Goal: Transaction & Acquisition: Download file/media

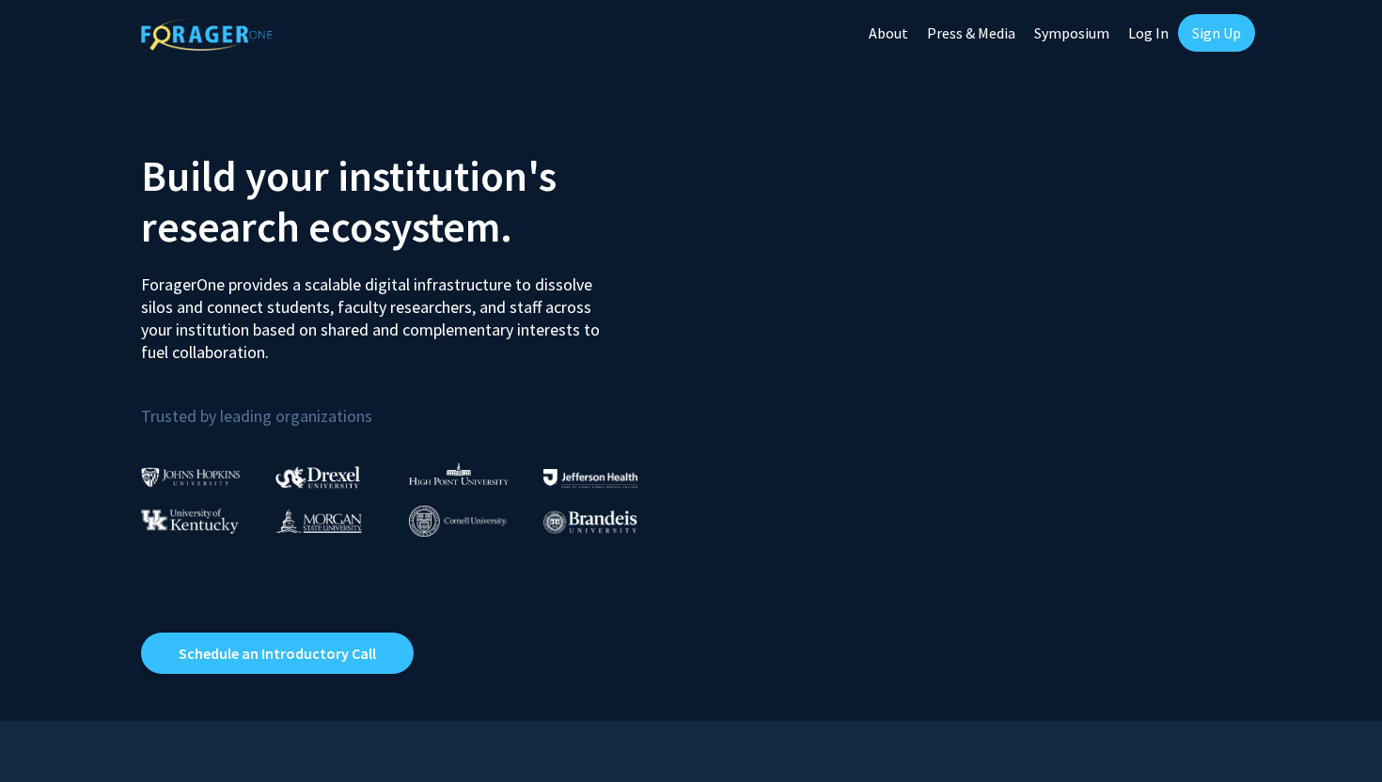
click at [1156, 41] on link "Log In" at bounding box center [1148, 33] width 59 height 66
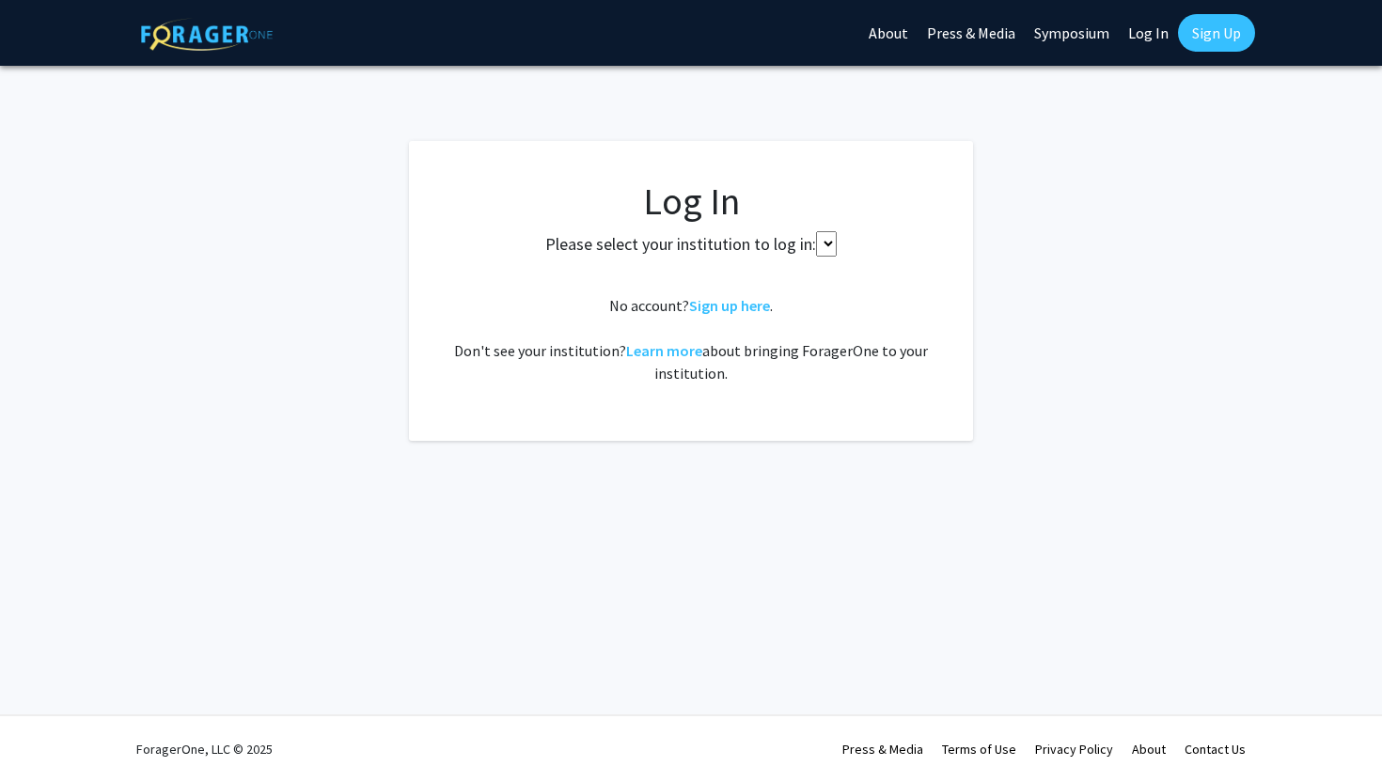
select select
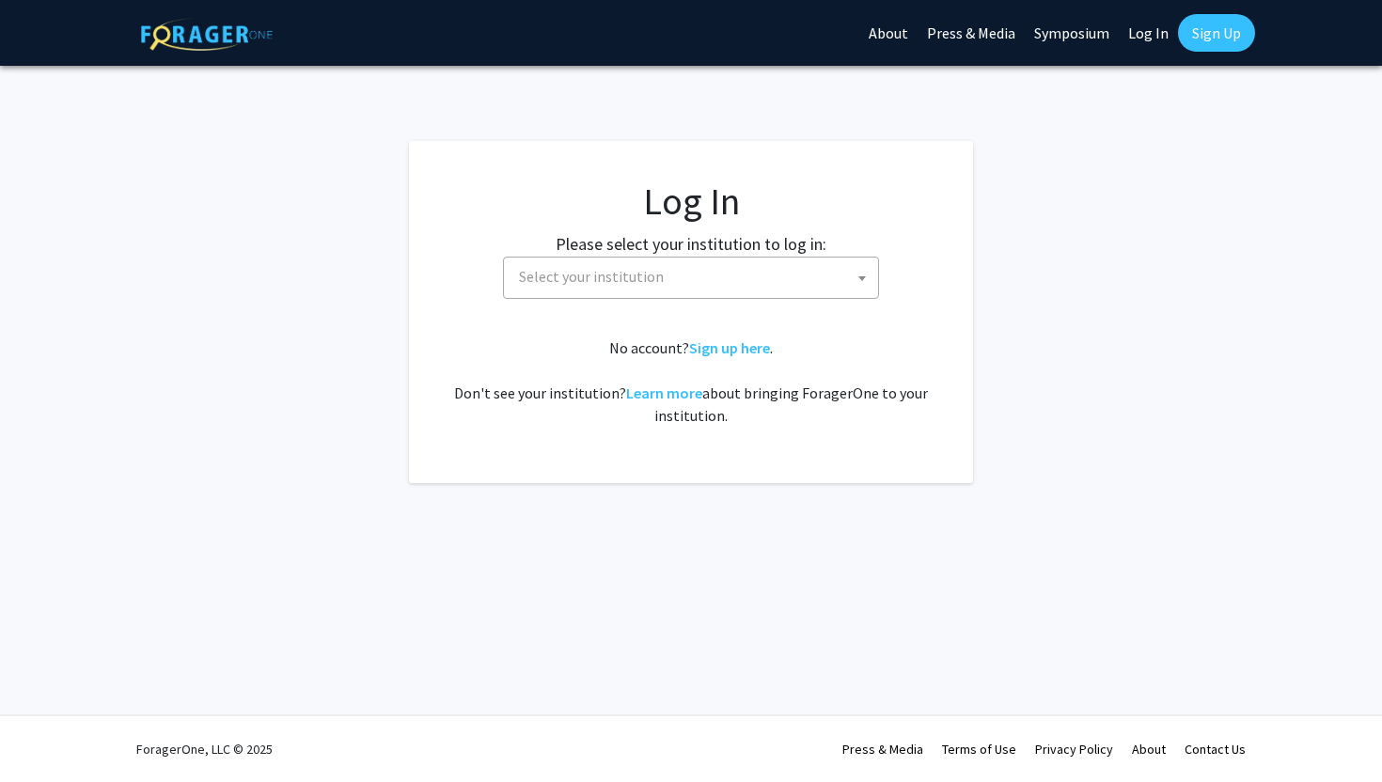
click at [561, 284] on span "Select your institution" at bounding box center [591, 276] width 145 height 19
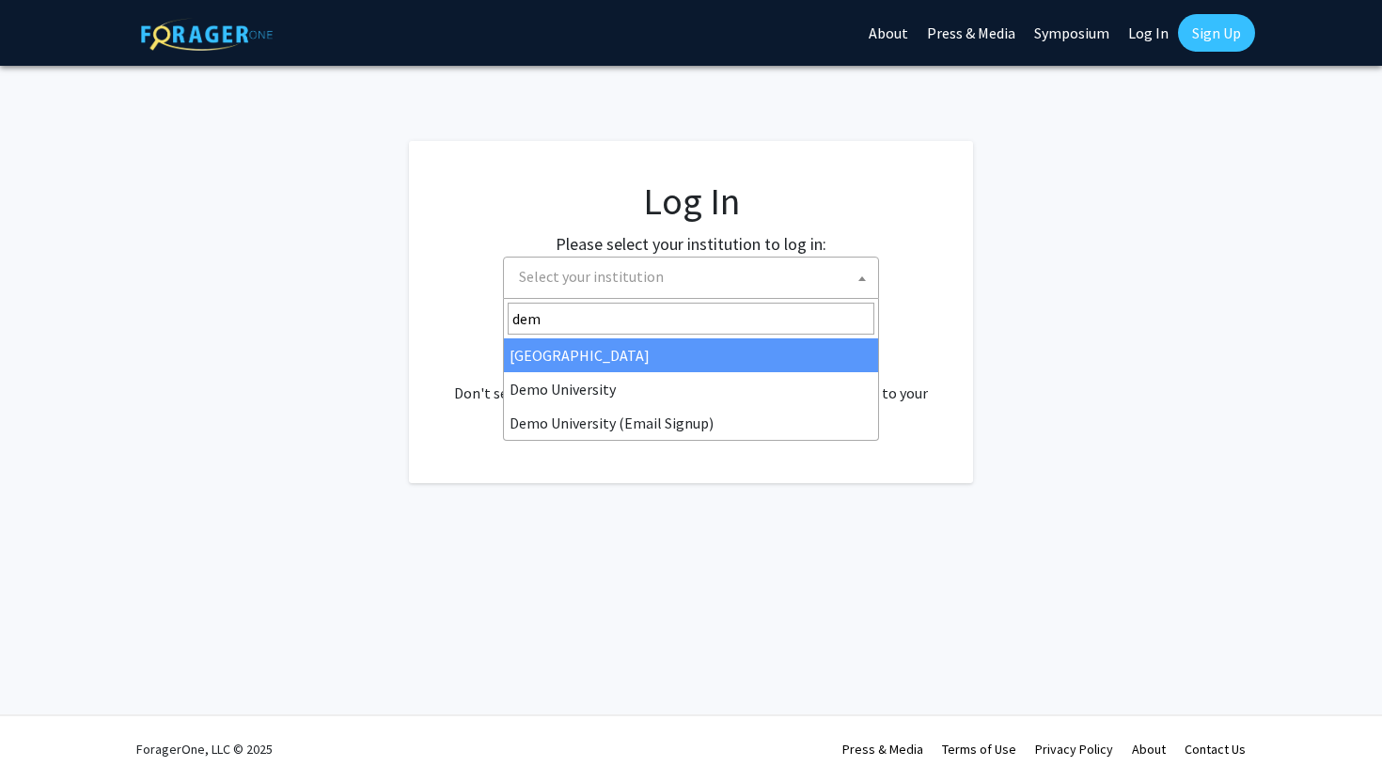
type input "demo"
select select "8"
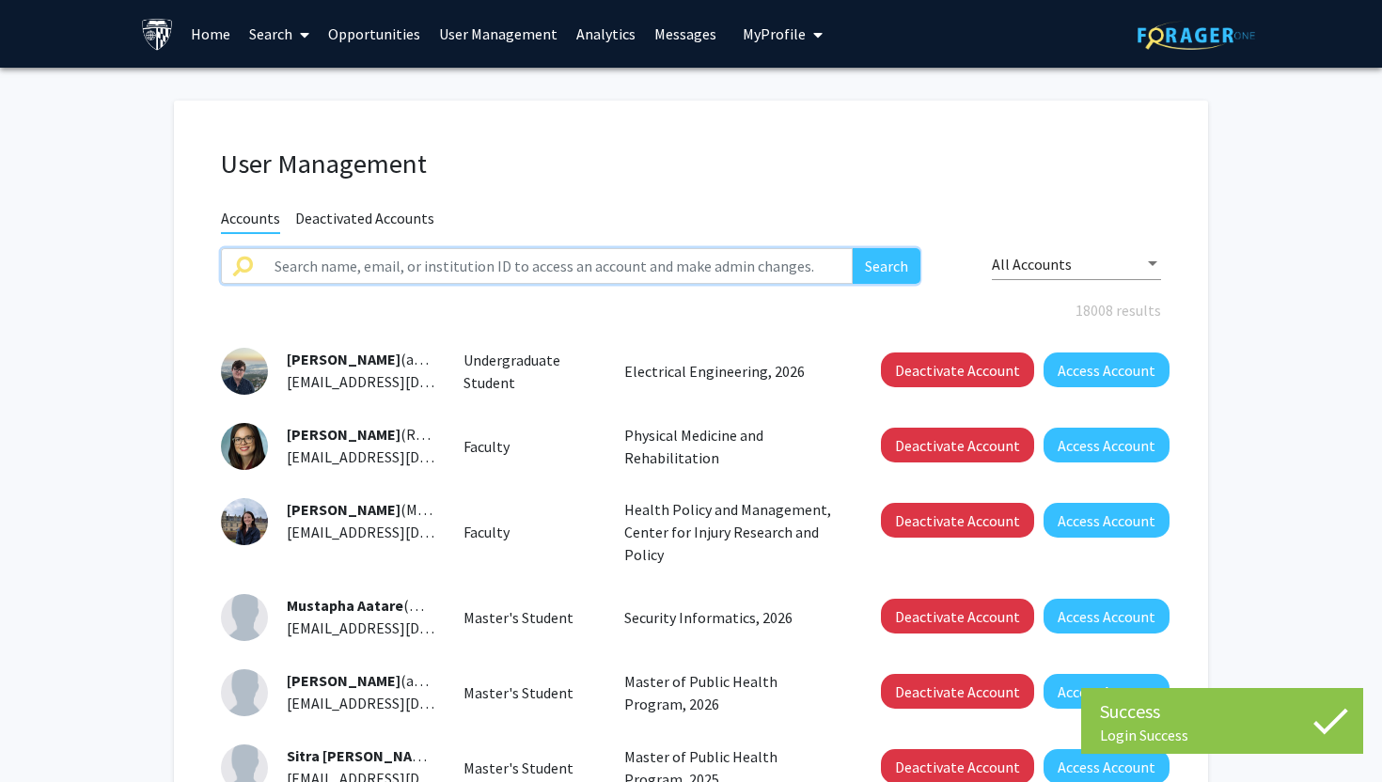
click at [465, 263] on input "text" at bounding box center [557, 266] width 589 height 36
type input "forageron"
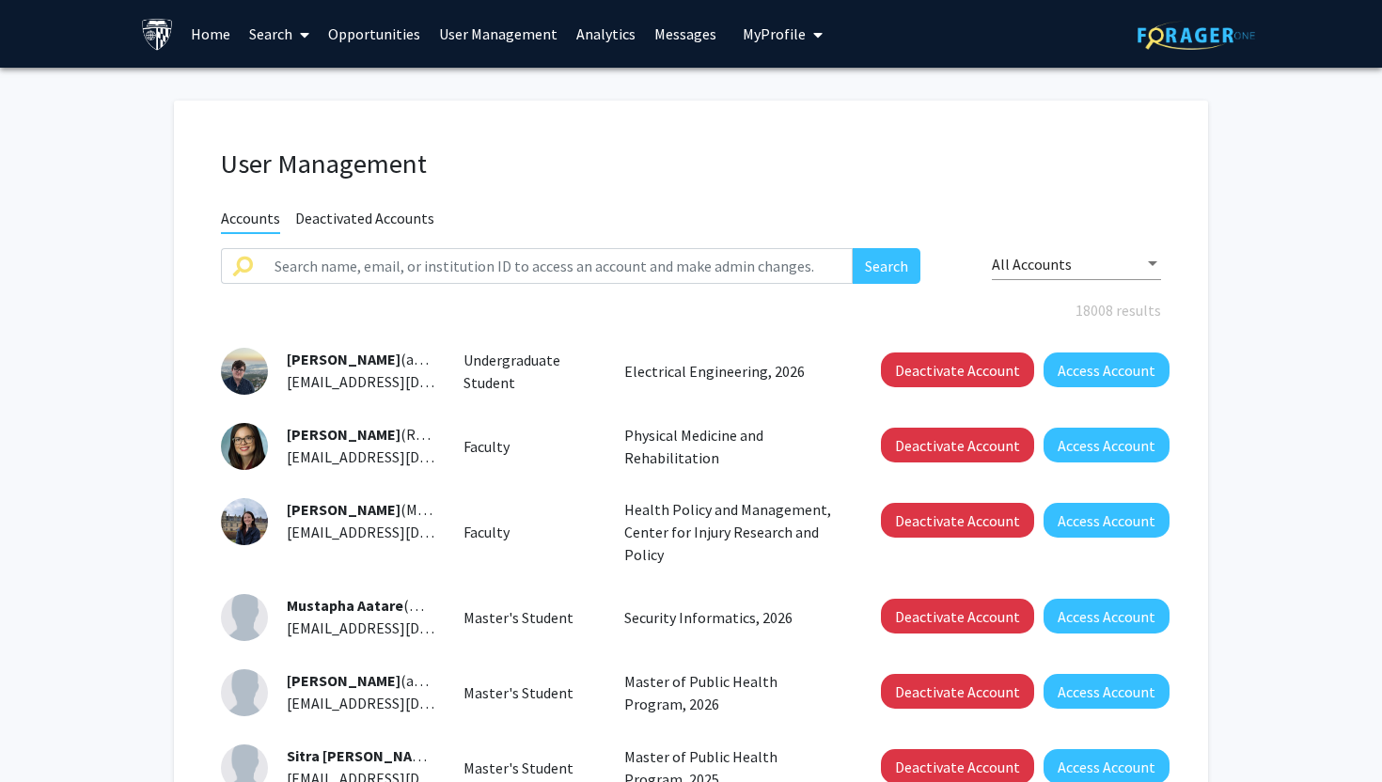
click at [604, 39] on link "Analytics" at bounding box center [606, 34] width 78 height 66
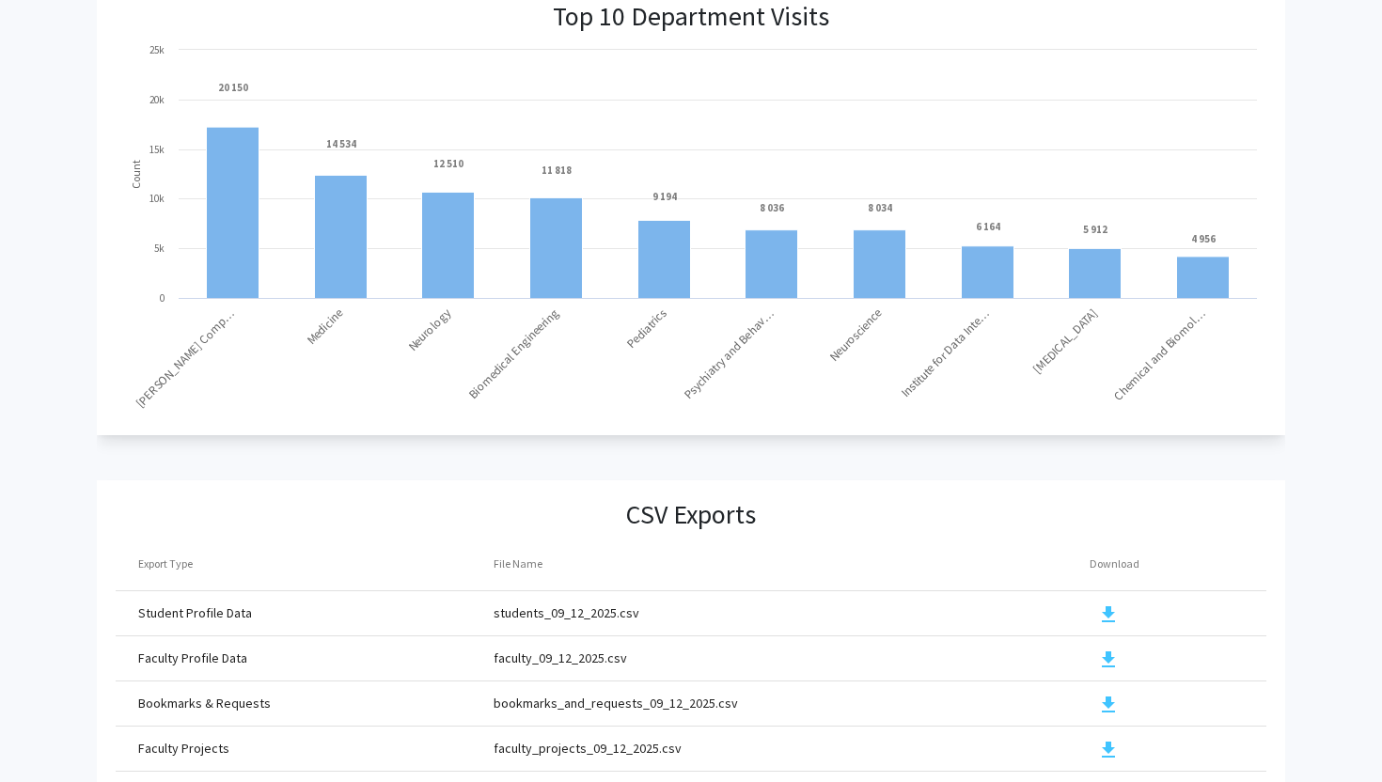
scroll to position [1939, 0]
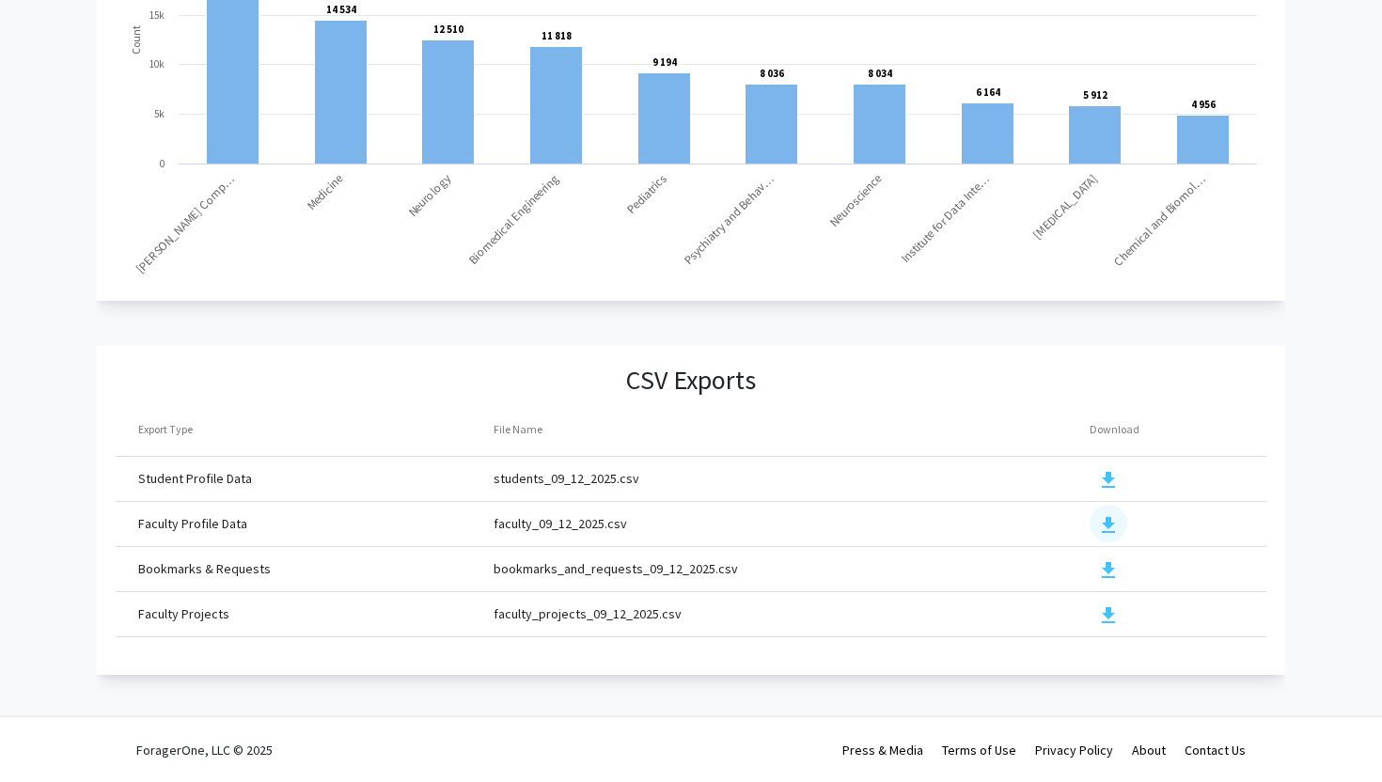
click at [1111, 525] on mat-icon "download" at bounding box center [1108, 525] width 23 height 23
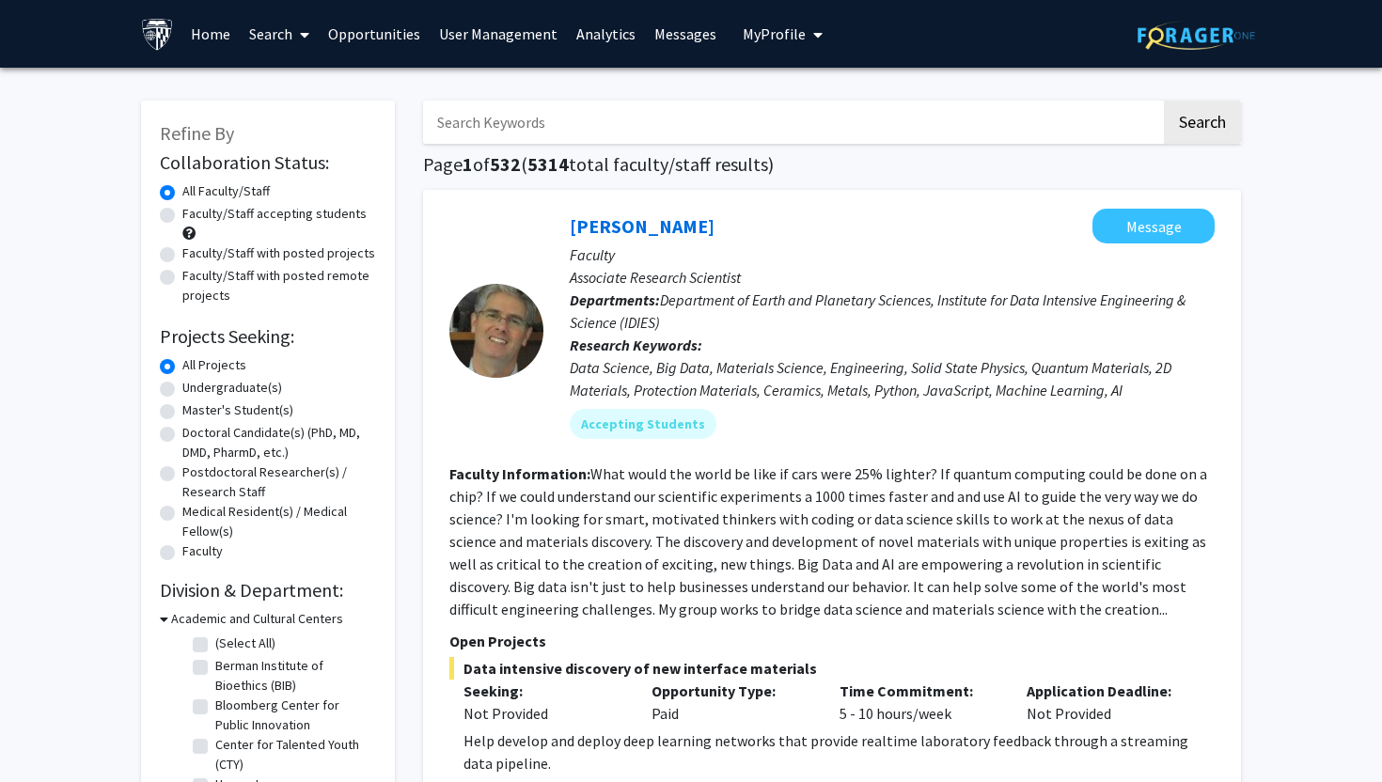
click at [592, 37] on link "Analytics" at bounding box center [606, 34] width 78 height 66
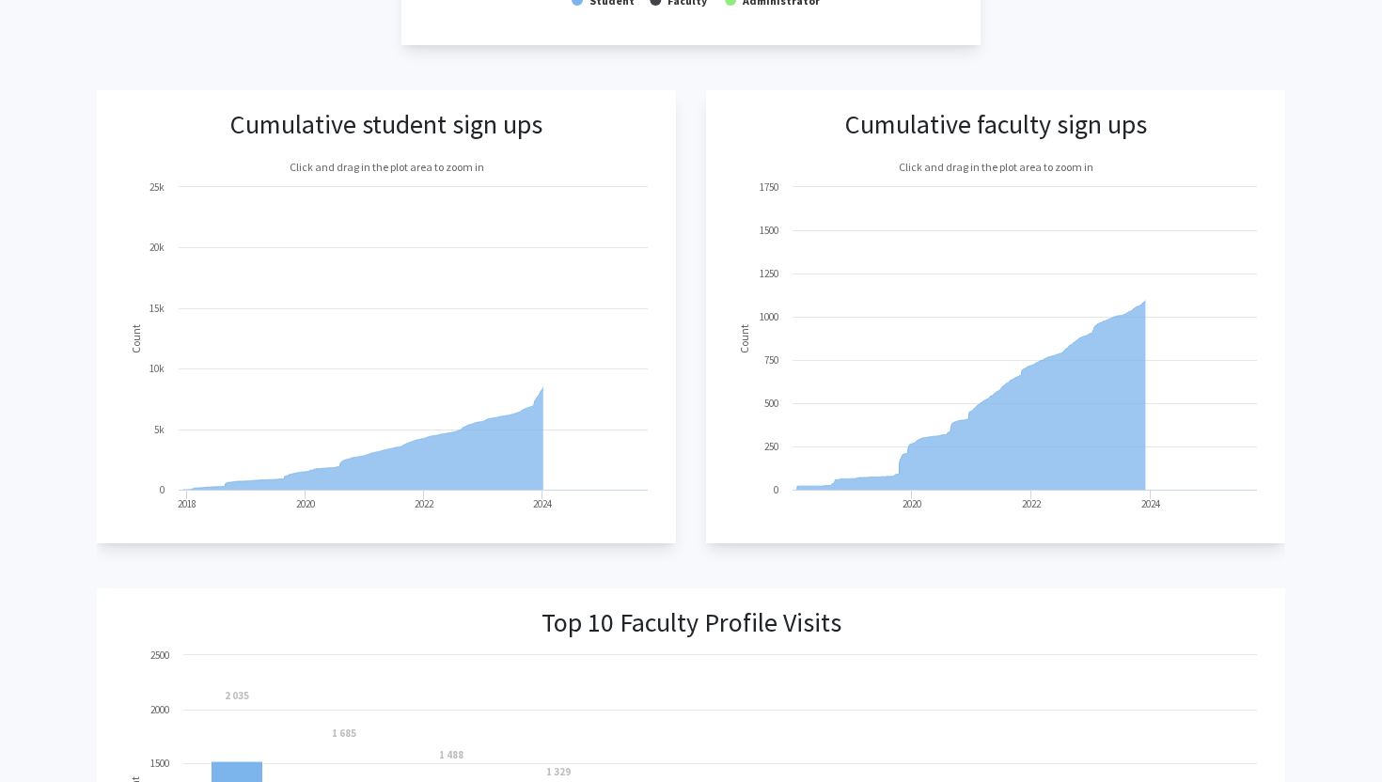
scroll to position [1939, 0]
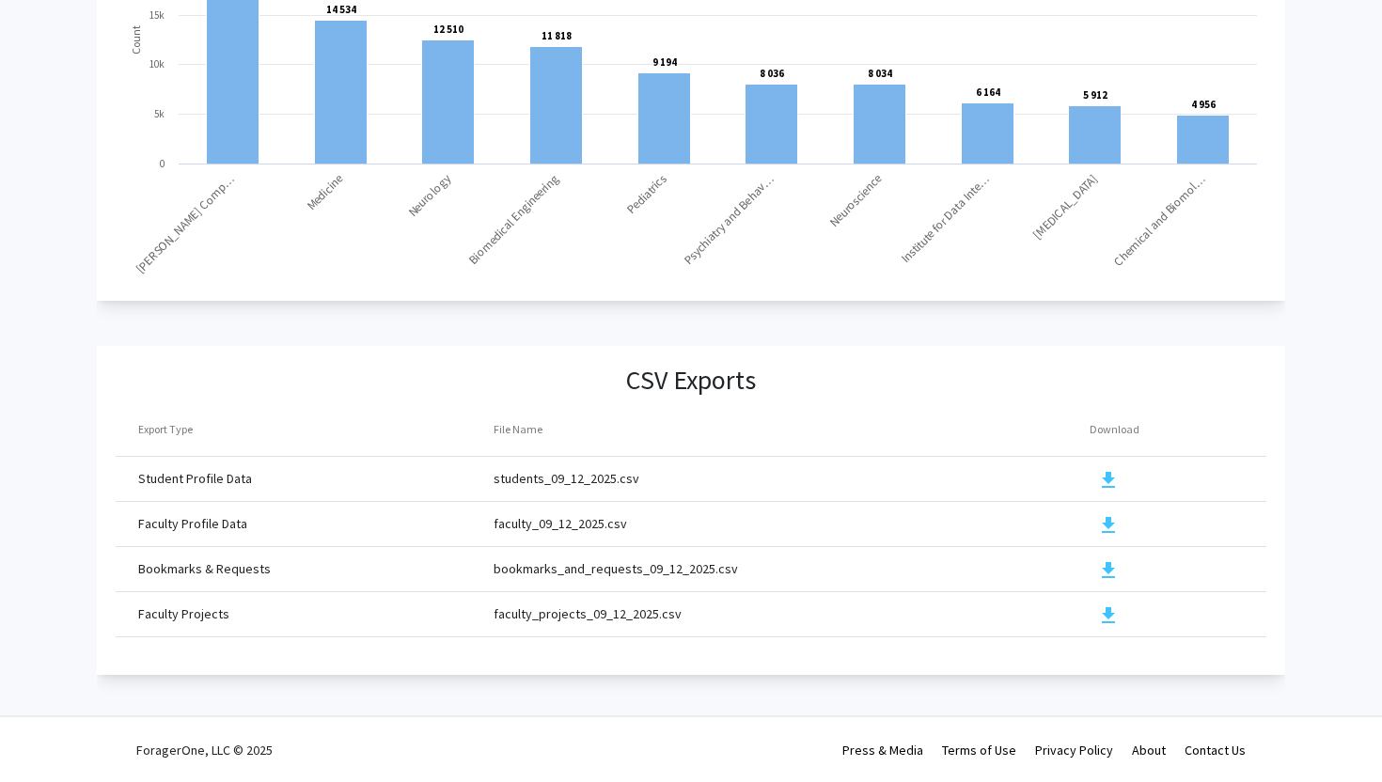
click at [1104, 478] on mat-icon "download" at bounding box center [1108, 480] width 23 height 23
